Goal: Information Seeking & Learning: Find contact information

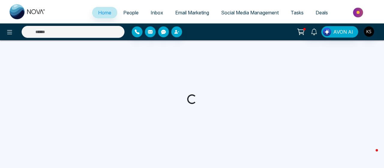
select select "*"
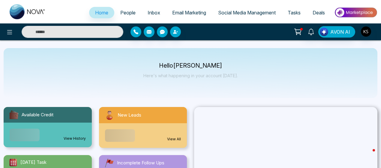
click at [128, 12] on span "People" at bounding box center [127, 13] width 15 height 6
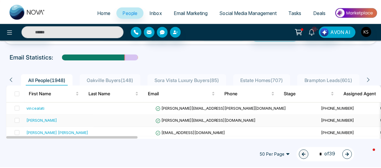
scroll to position [41, 0]
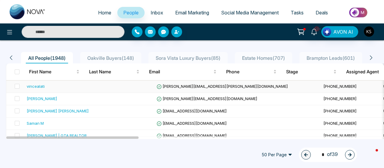
click at [38, 85] on div "vincealati" at bounding box center [36, 86] width 18 height 6
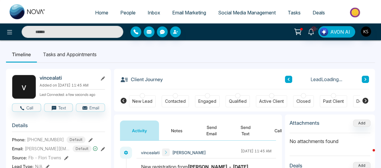
click at [51, 82] on div "vincealati Added on September 10 2025 | 11:45 AM Last Connected: a few seconds …" at bounding box center [72, 87] width 65 height 24
click at [50, 77] on h2 "vincealati" at bounding box center [68, 78] width 56 height 6
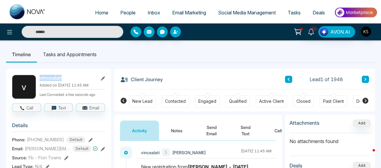
click at [50, 77] on h2 "vincealati" at bounding box center [68, 78] width 56 height 6
copy h2 "vincealati"
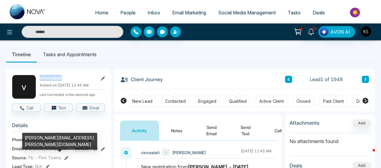
click at [38, 151] on span "vince.alati@yahoo.com" at bounding box center [47, 148] width 45 height 6
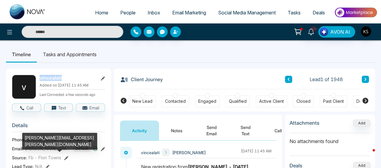
click at [38, 151] on span "vince.alati@yahoo.com" at bounding box center [47, 148] width 45 height 6
copy span "vince.alati@yahoo.com"
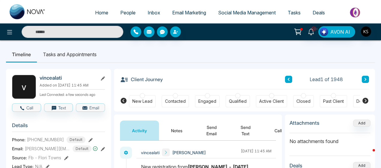
click at [46, 142] on span "+14162787610" at bounding box center [45, 139] width 37 height 6
copy span "14162787610"
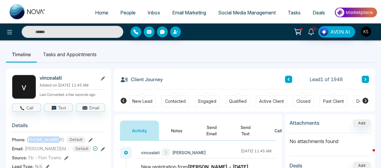
click at [362, 78] on button at bounding box center [365, 79] width 7 height 7
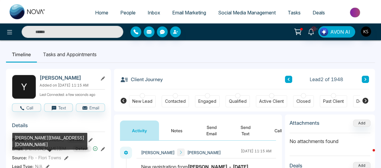
click at [43, 151] on span "michaels@kingmasonryyard.com" at bounding box center [47, 148] width 45 height 6
copy span "michaels@kingmasonryyard.com"
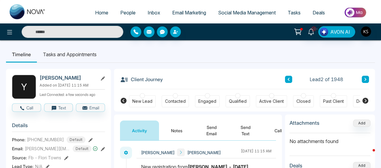
click at [47, 142] on span "+16479938971" at bounding box center [45, 139] width 37 height 6
copy span "16479938971"
click at [365, 81] on button at bounding box center [365, 79] width 7 height 7
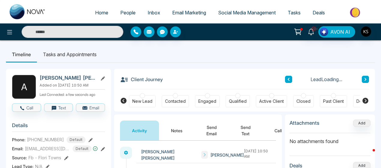
scroll to position [17, 0]
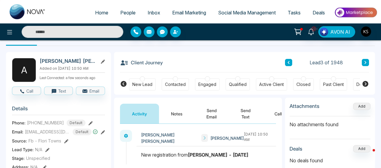
click at [86, 62] on h2 "Andrea Sanchez Amaya" at bounding box center [68, 61] width 56 height 6
copy h2 "Amaya"
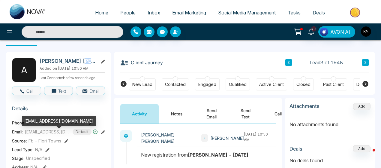
click at [45, 134] on span "sandreas@hotmail.com" at bounding box center [47, 131] width 45 height 6
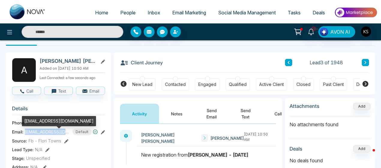
click at [45, 134] on span "sandreas@hotmail.com" at bounding box center [47, 131] width 45 height 6
copy span "sandreas@hotmail.com"
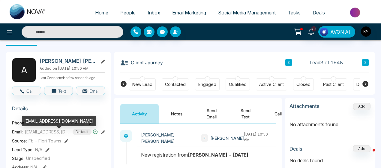
click at [42, 126] on div "sandreas@hotmail.com" at bounding box center [59, 123] width 74 height 14
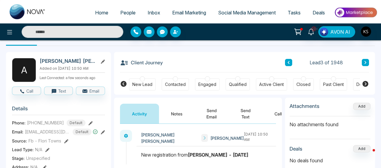
click at [41, 126] on span "+16478604000" at bounding box center [45, 122] width 37 height 6
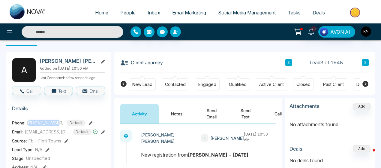
copy span "16478604000"
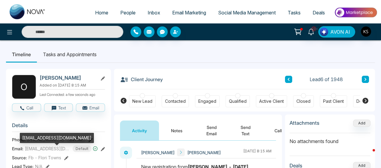
click at [48, 151] on span "[EMAIL_ADDRESS][DOMAIN_NAME]" at bounding box center [47, 148] width 45 height 6
